Goal: Find specific page/section: Find specific page/section

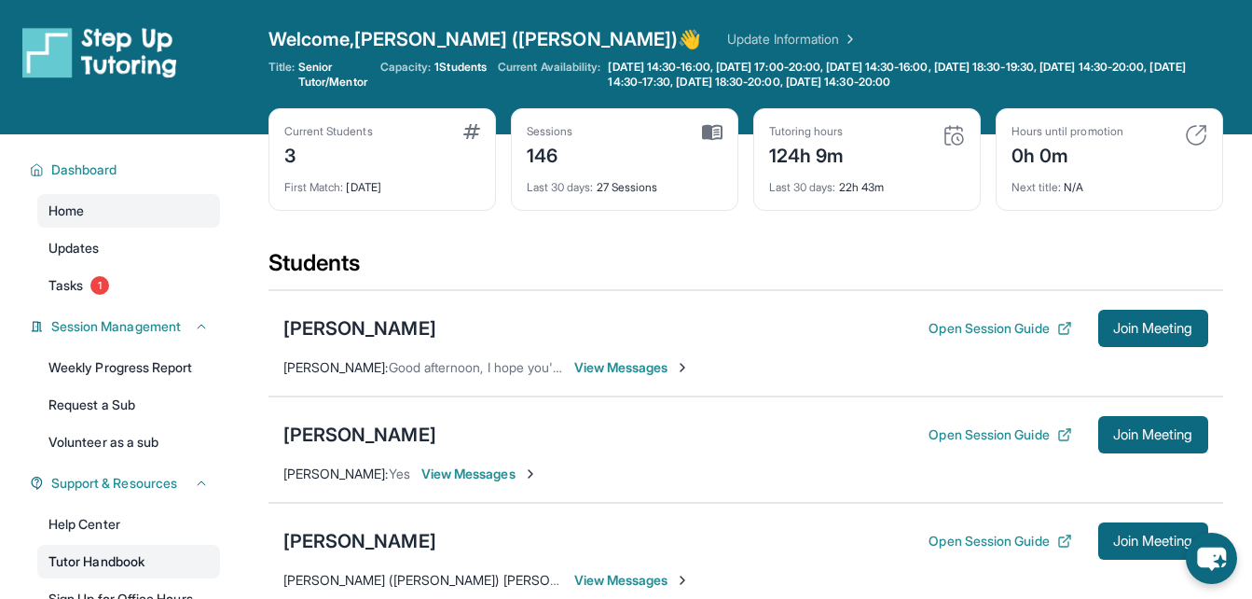
click at [106, 560] on link "Tutor Handbook" at bounding box center [128, 562] width 183 height 34
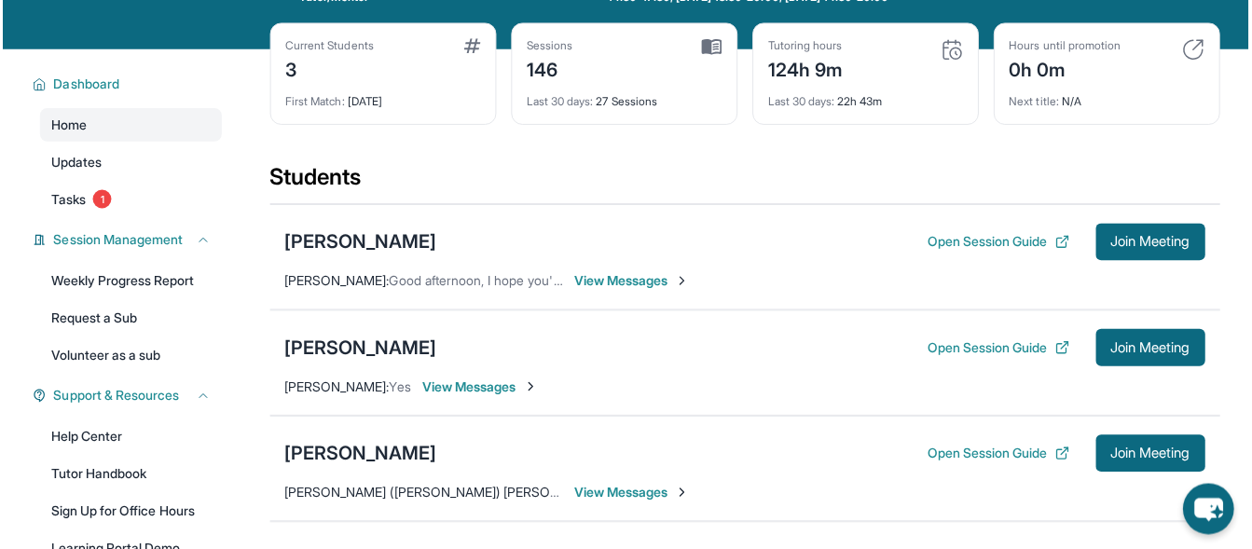
scroll to position [117, 0]
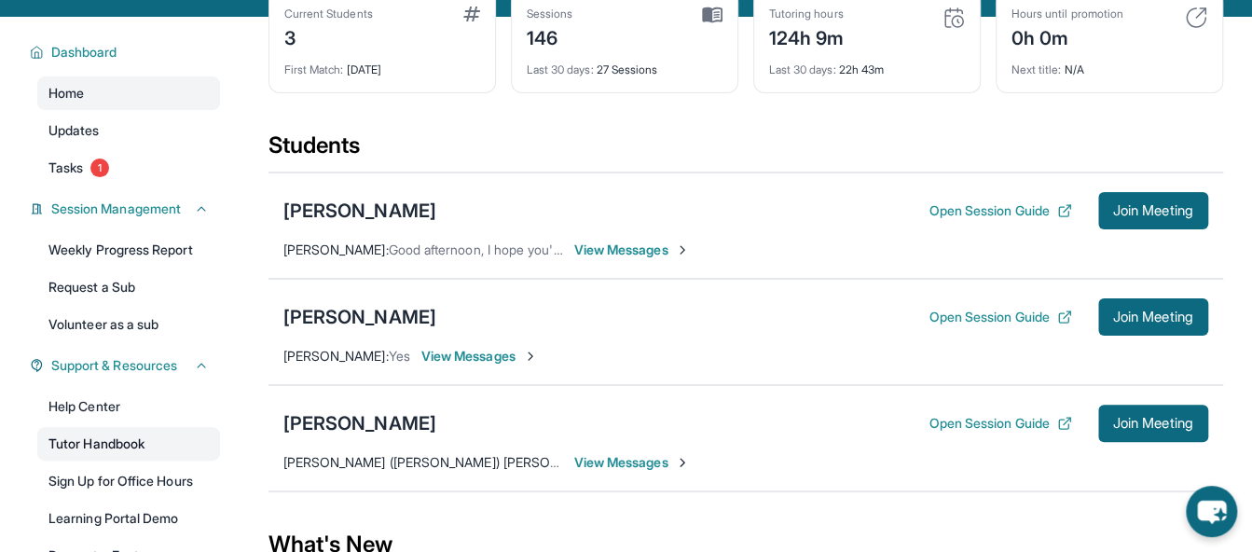
click at [67, 443] on link "Tutor Handbook" at bounding box center [128, 444] width 183 height 34
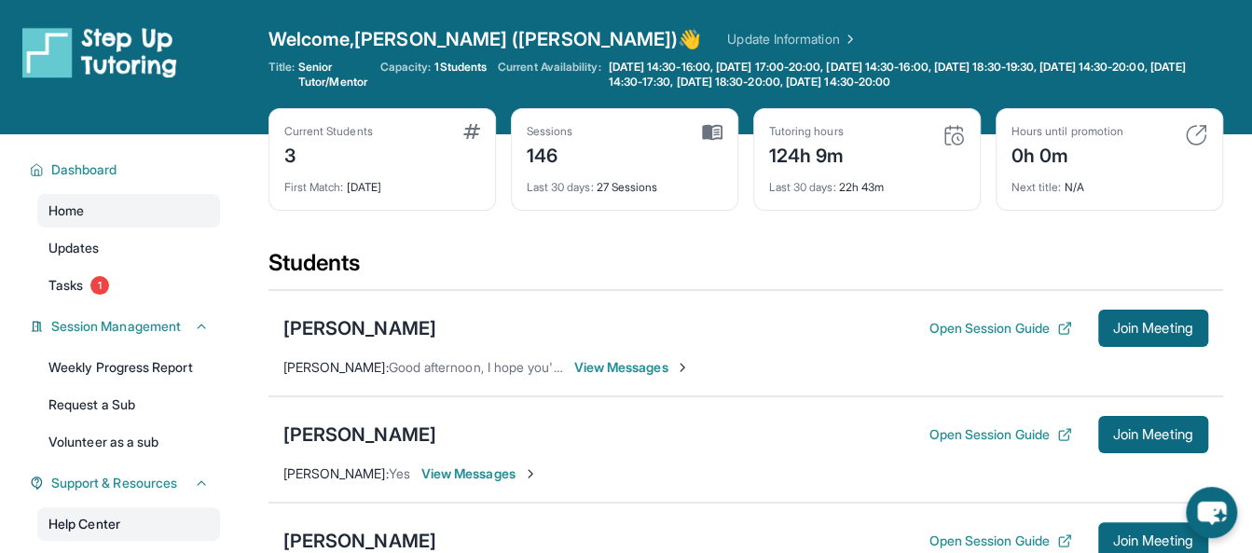
click at [87, 527] on link "Help Center" at bounding box center [128, 524] width 183 height 34
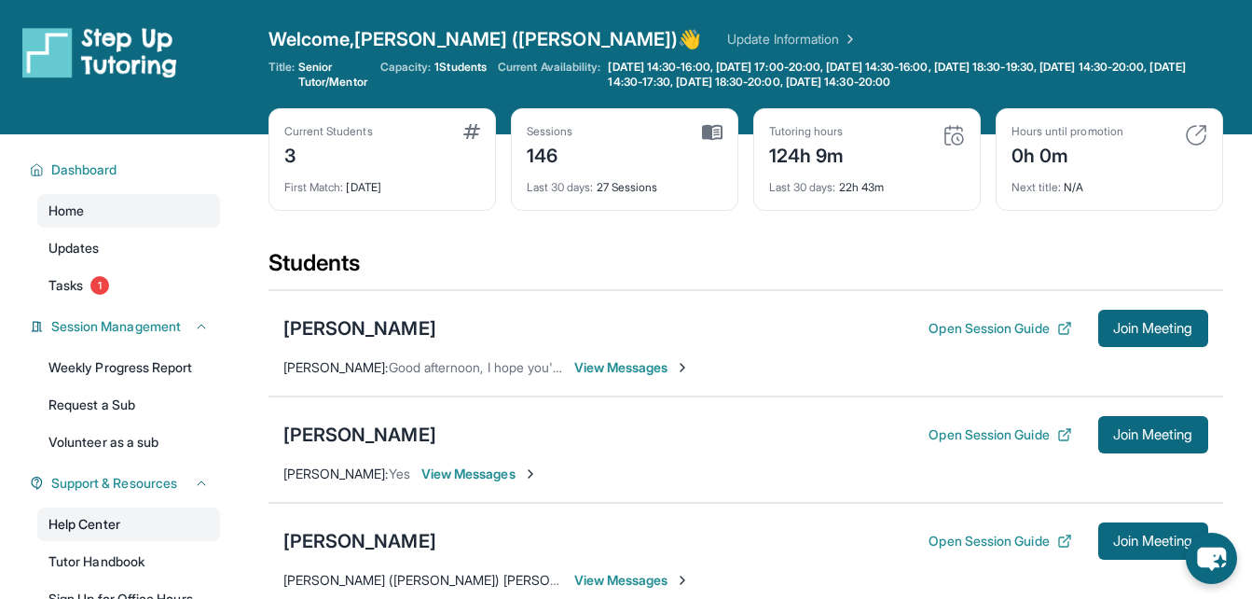
click at [101, 521] on link "Help Center" at bounding box center [128, 524] width 183 height 34
click at [100, 523] on link "Help Center" at bounding box center [128, 524] width 183 height 34
